Goal: Task Accomplishment & Management: Complete application form

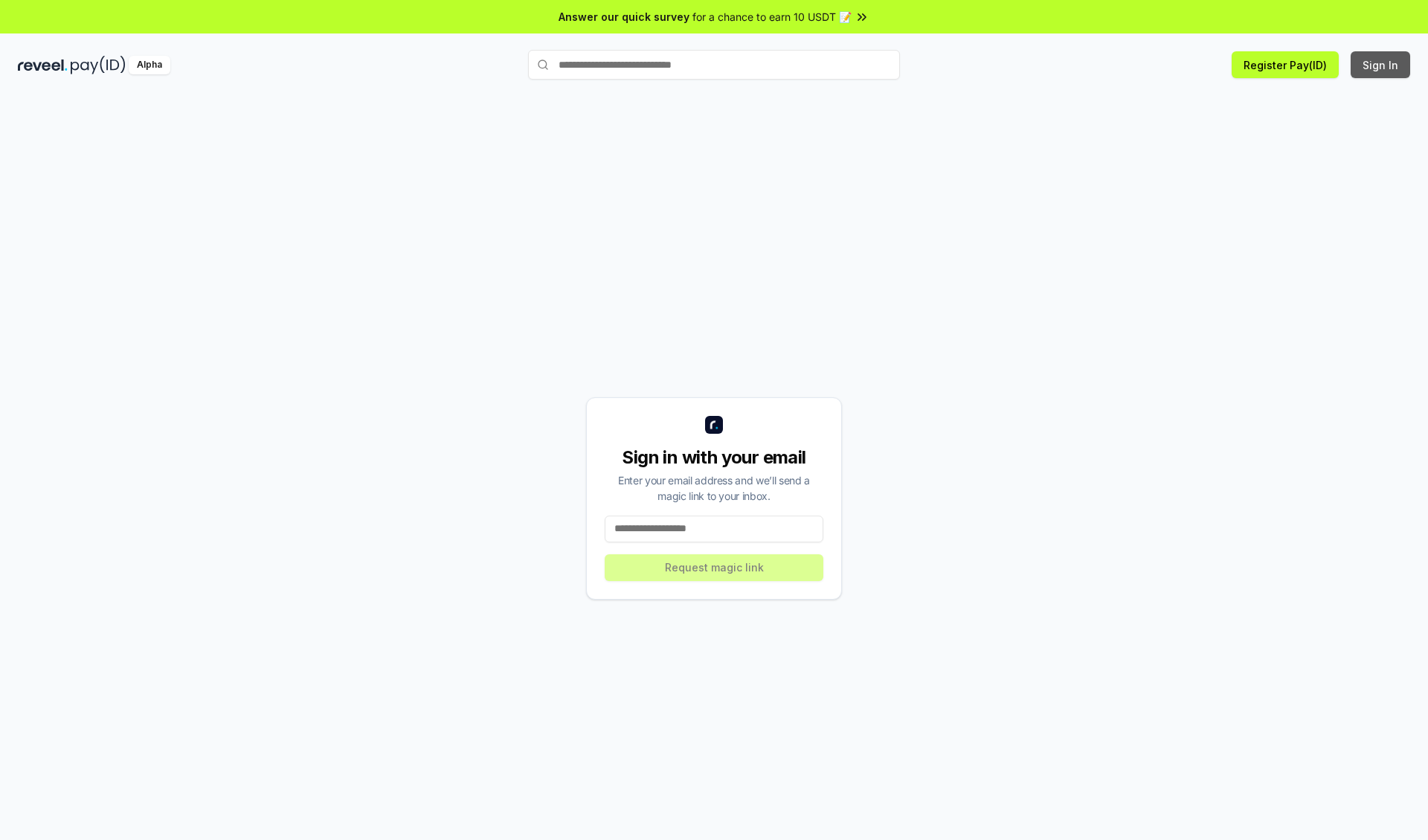
click at [1381, 65] on button "Sign In" at bounding box center [1381, 65] width 60 height 27
type input "**********"
click at [714, 567] on button "Request magic link" at bounding box center [714, 567] width 219 height 27
